Goal: Obtain resource: Obtain resource

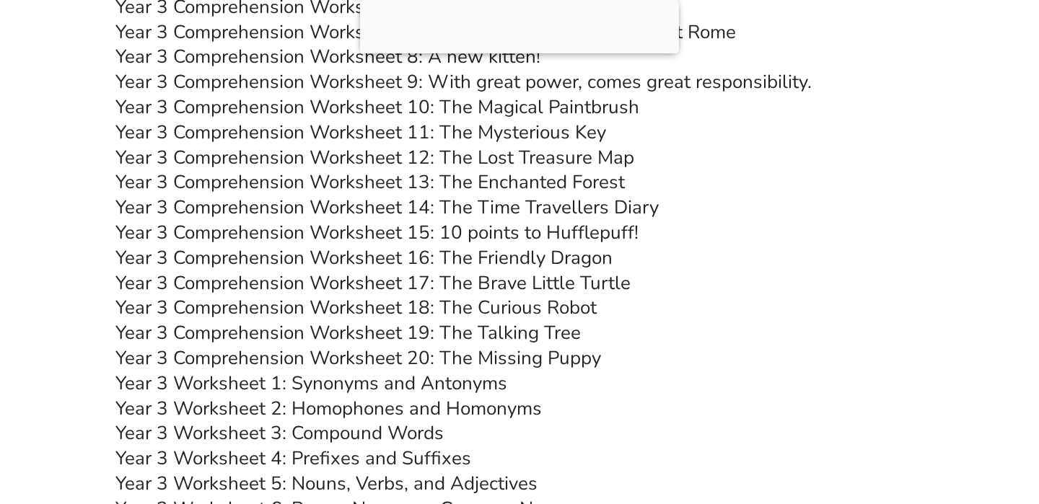
scroll to position [4763, 0]
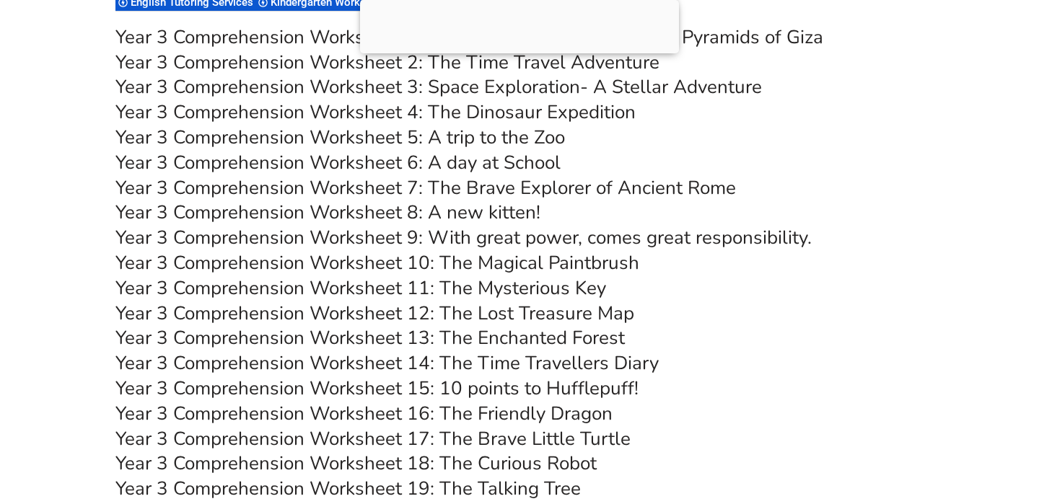
click at [458, 439] on link "Year 3 Comprehension Worksheet 17: The Brave Little Turtle" at bounding box center [372, 438] width 515 height 25
click at [434, 142] on link "Year 3 Comprehension Worksheet 5: A trip to the Zoo" at bounding box center [339, 137] width 449 height 25
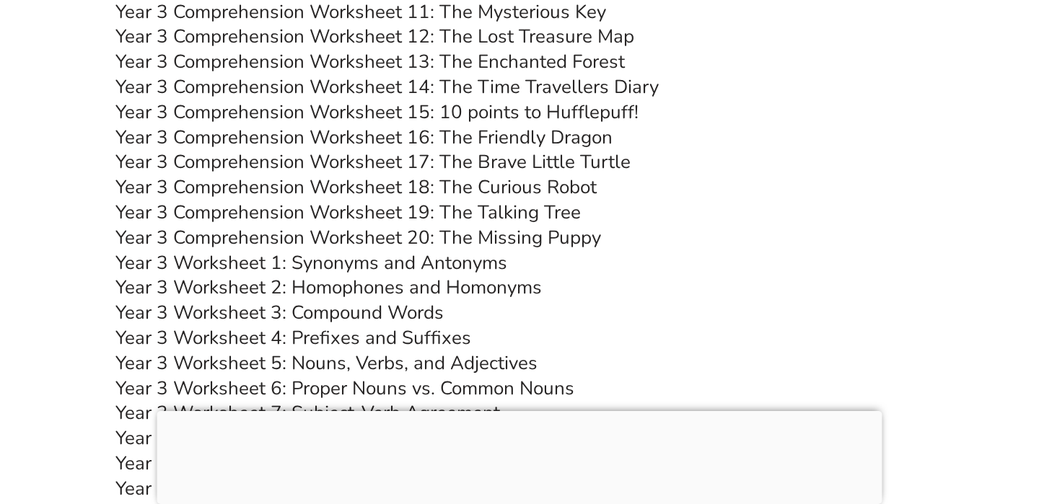
click at [477, 212] on link "Year 3 Comprehension Worksheet 19: The Talking Tree" at bounding box center [347, 212] width 465 height 25
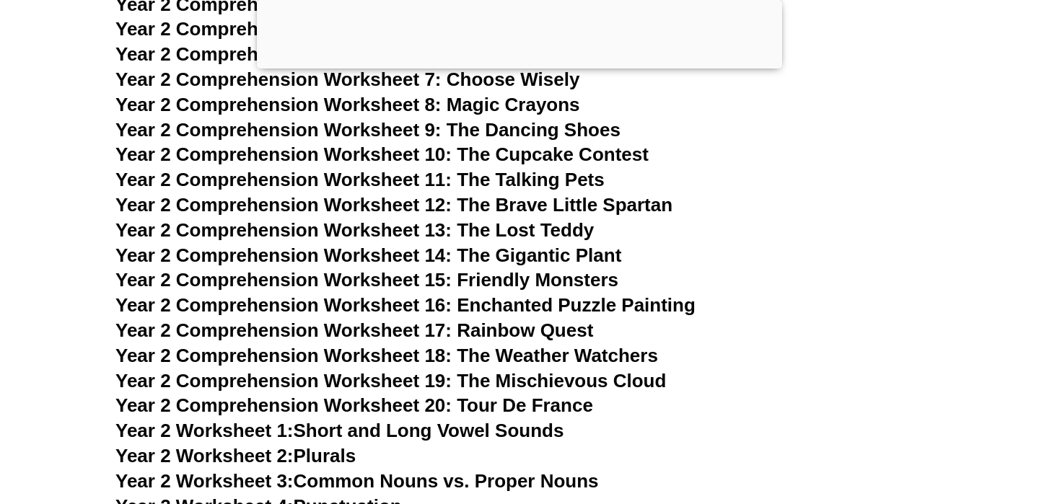
scroll to position [3505, 0]
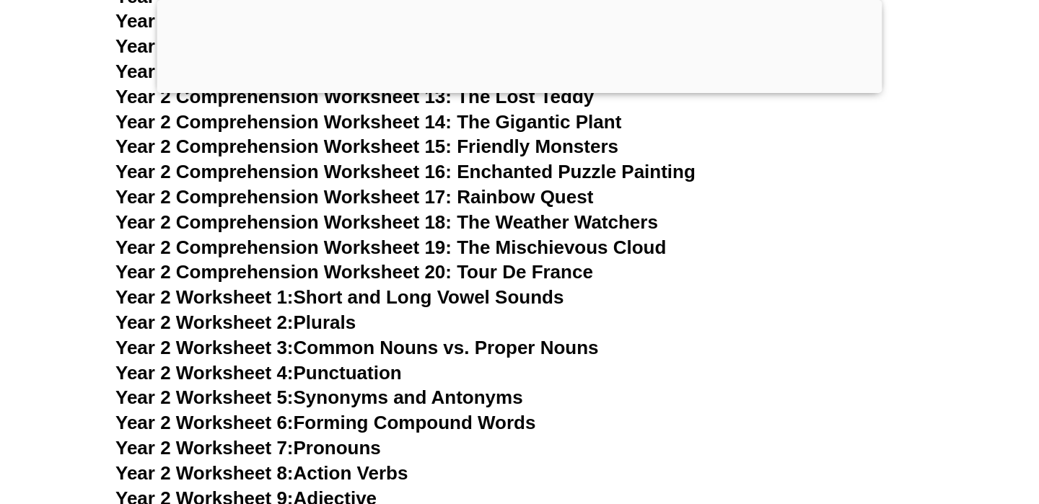
scroll to position [3499, 0]
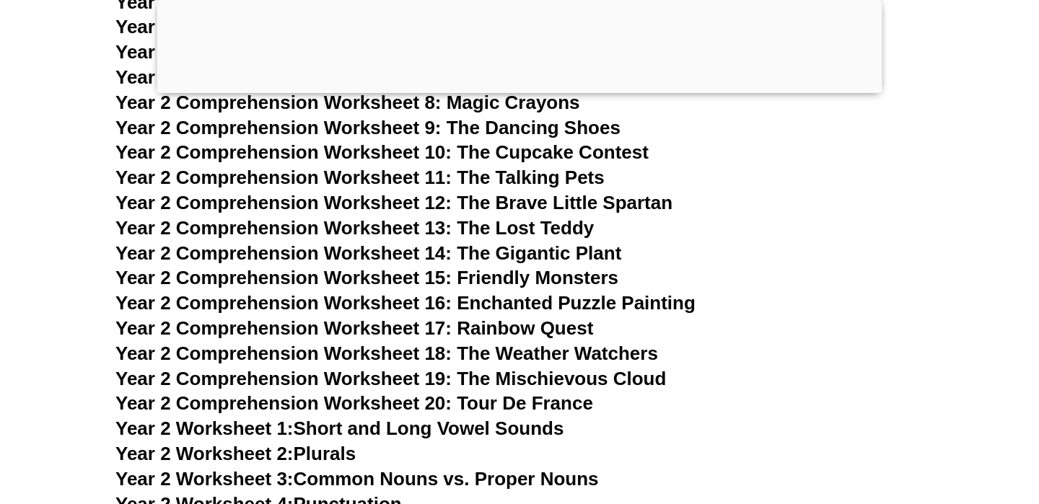
click at [688, 217] on h3 "Year 2 Comprehension Worksheet 13: The Lost Teddy" at bounding box center [519, 228] width 808 height 25
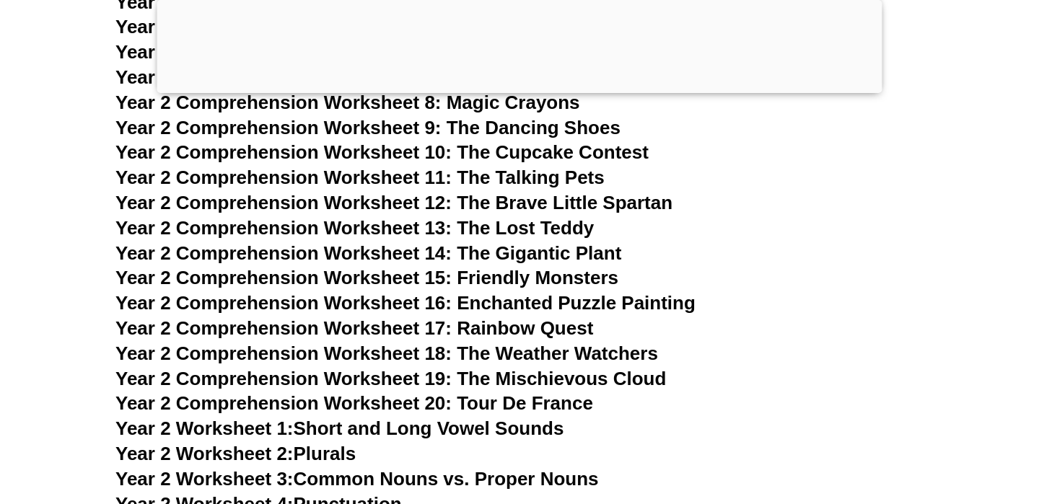
click at [688, 217] on h3 "Year 2 Comprehension Worksheet 13: The Lost Teddy" at bounding box center [519, 228] width 808 height 25
click at [709, 142] on h3 "Year 2 Comprehension Worksheet 10: The Cupcake Contest" at bounding box center [519, 153] width 808 height 25
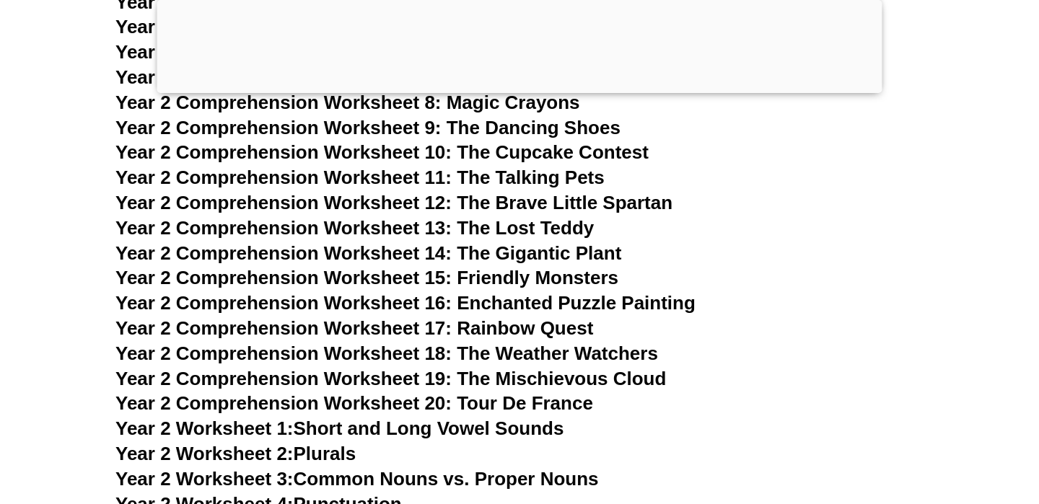
click at [709, 142] on h3 "Year 2 Comprehension Worksheet 10: The Cupcake Contest" at bounding box center [519, 153] width 808 height 25
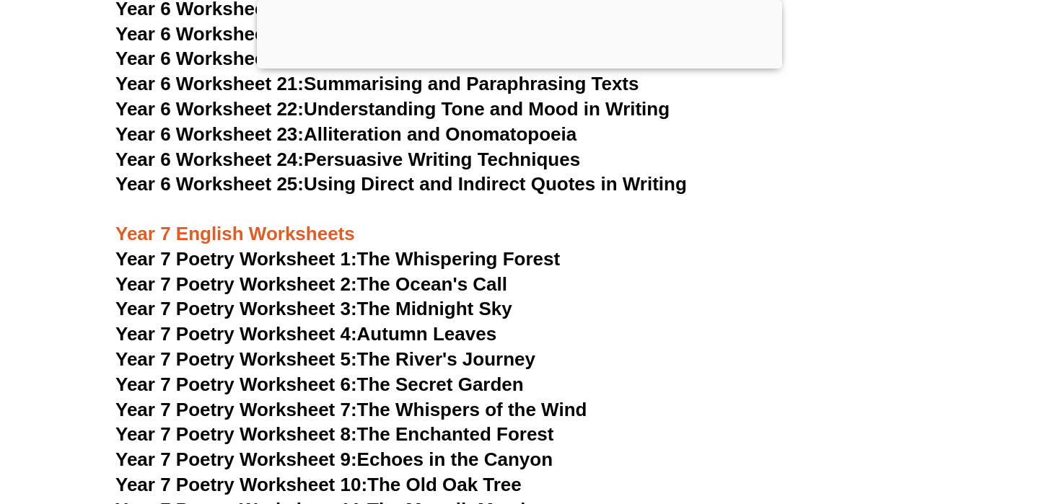
click at [430, 323] on link "Year 7 Poetry Worksheet 4: Autumn Leaves" at bounding box center [305, 334] width 381 height 22
